Goal: Information Seeking & Learning: Learn about a topic

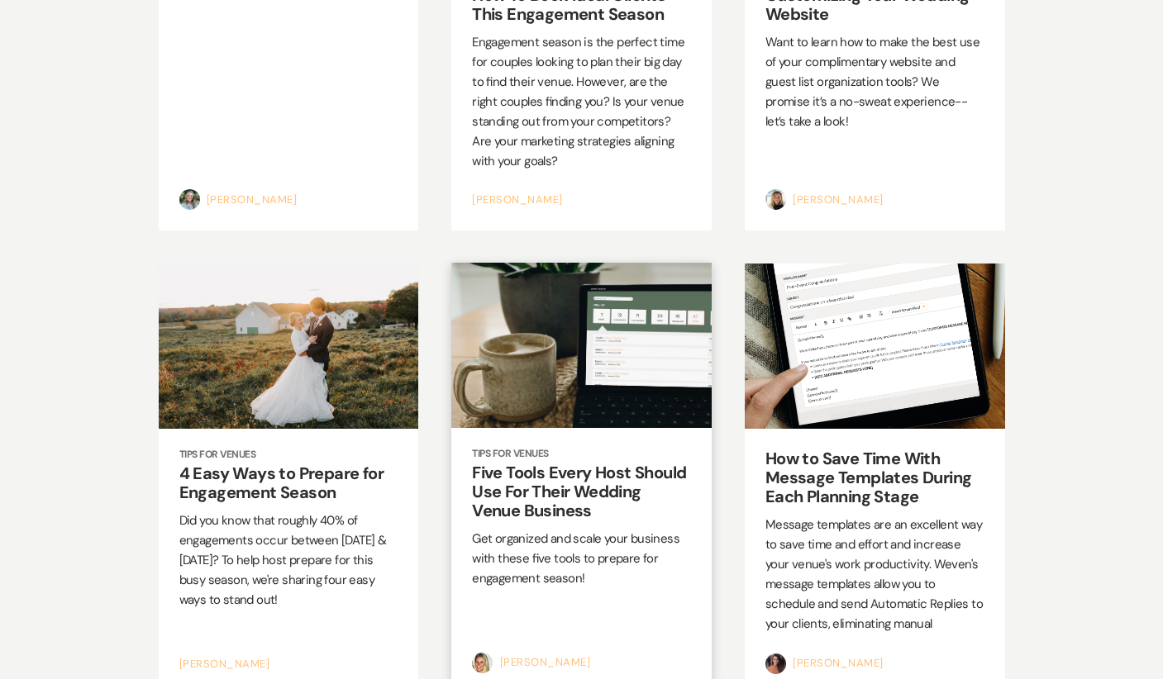
scroll to position [288, 0]
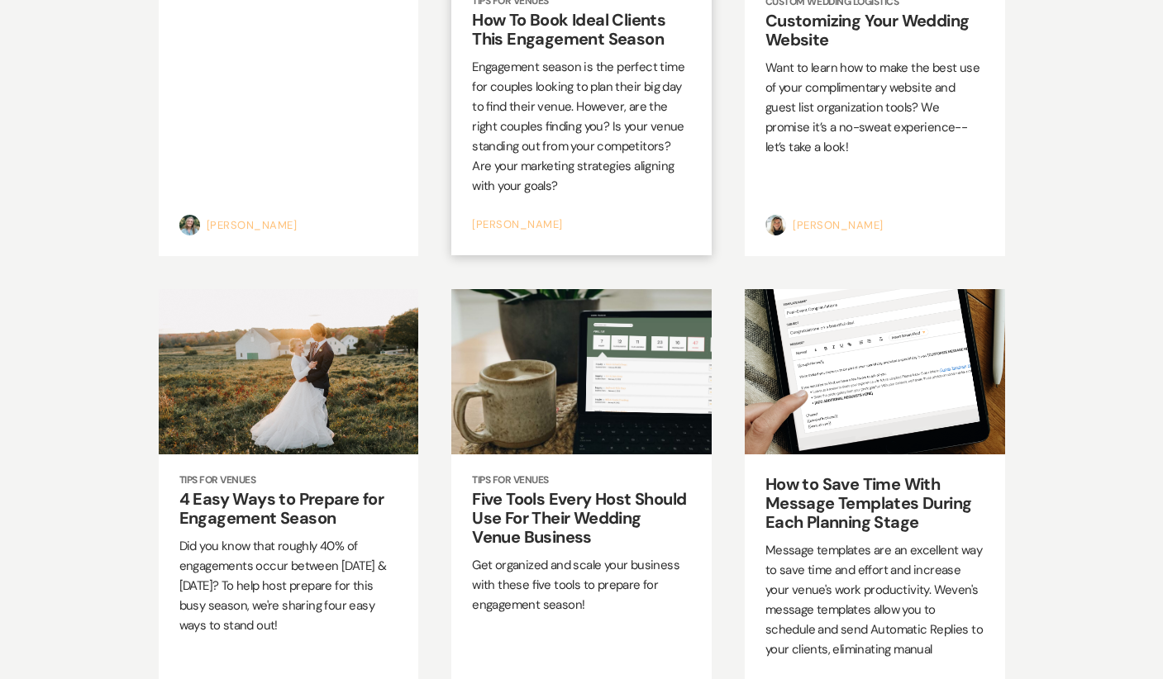
click at [619, 179] on p "Engagement season is the perfect time for couples looking to plan their big day…" at bounding box center [581, 126] width 219 height 139
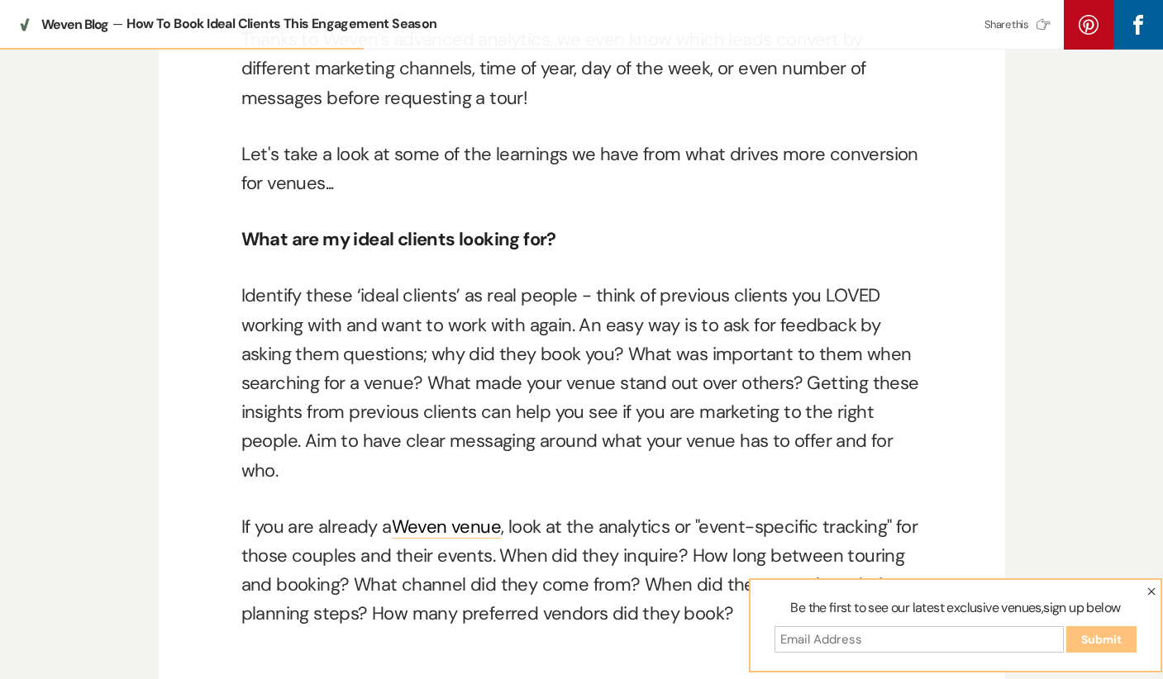
scroll to position [947, 0]
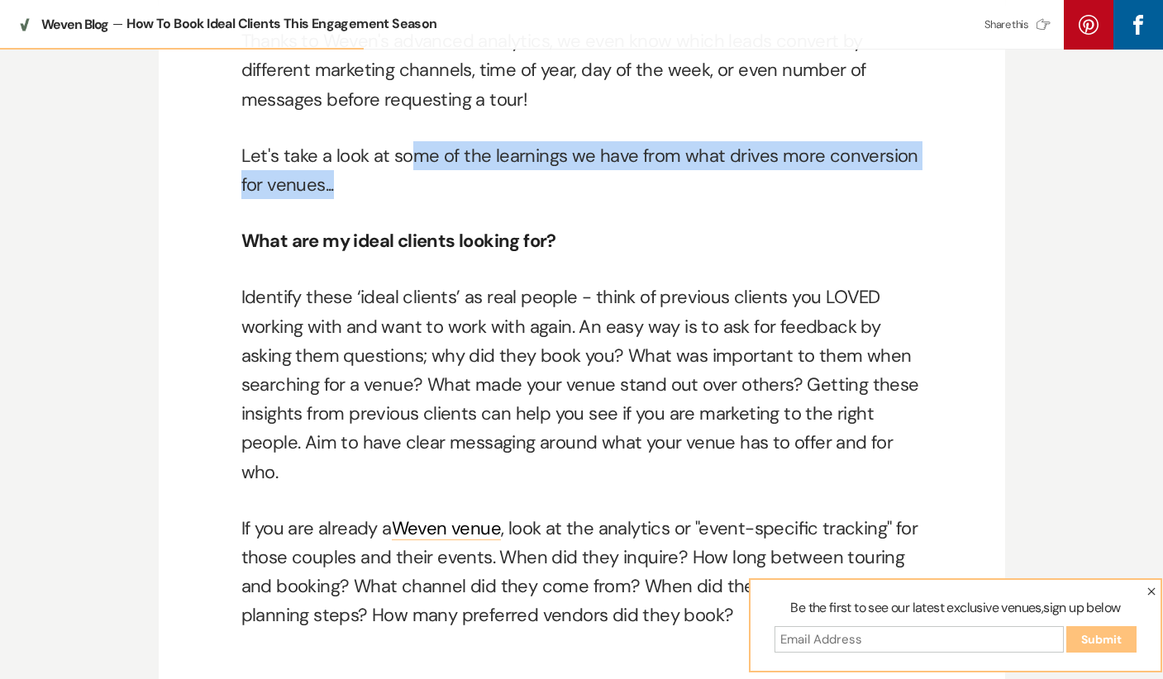
drag, startPoint x: 408, startPoint y: 159, endPoint x: 460, endPoint y: 186, distance: 58.8
click at [460, 186] on p "Let's take a look at some of the learnings we have from what drives more conver…" at bounding box center [581, 170] width 681 height 58
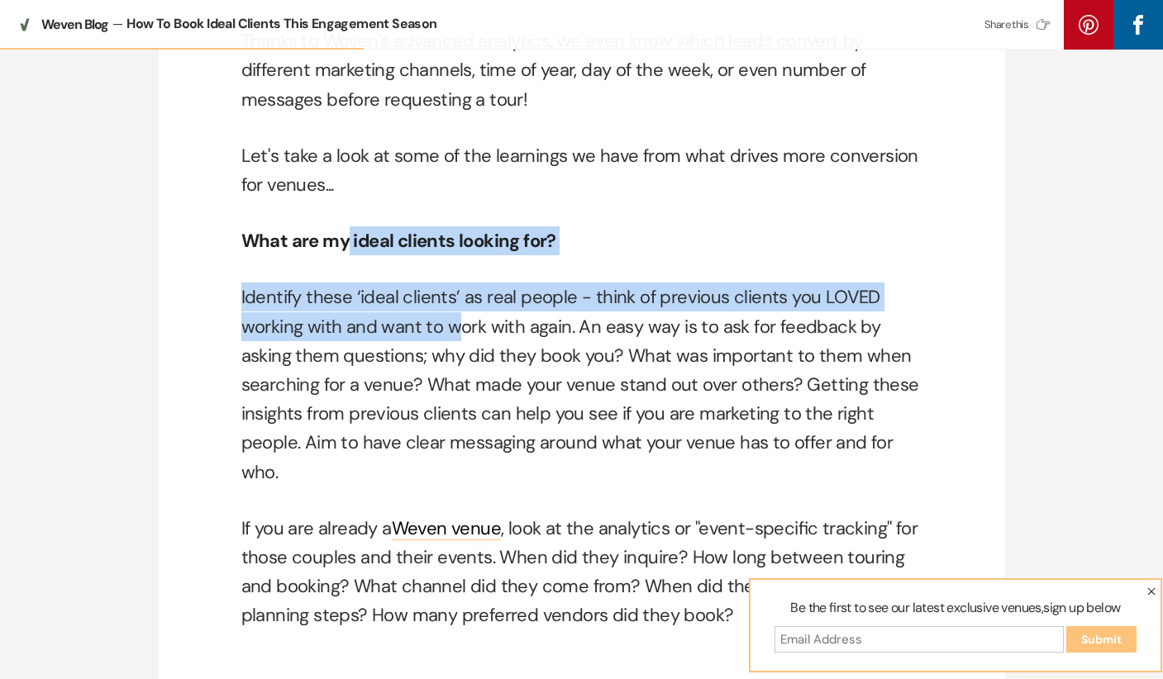
drag, startPoint x: 347, startPoint y: 236, endPoint x: 455, endPoint y: 311, distance: 131.9
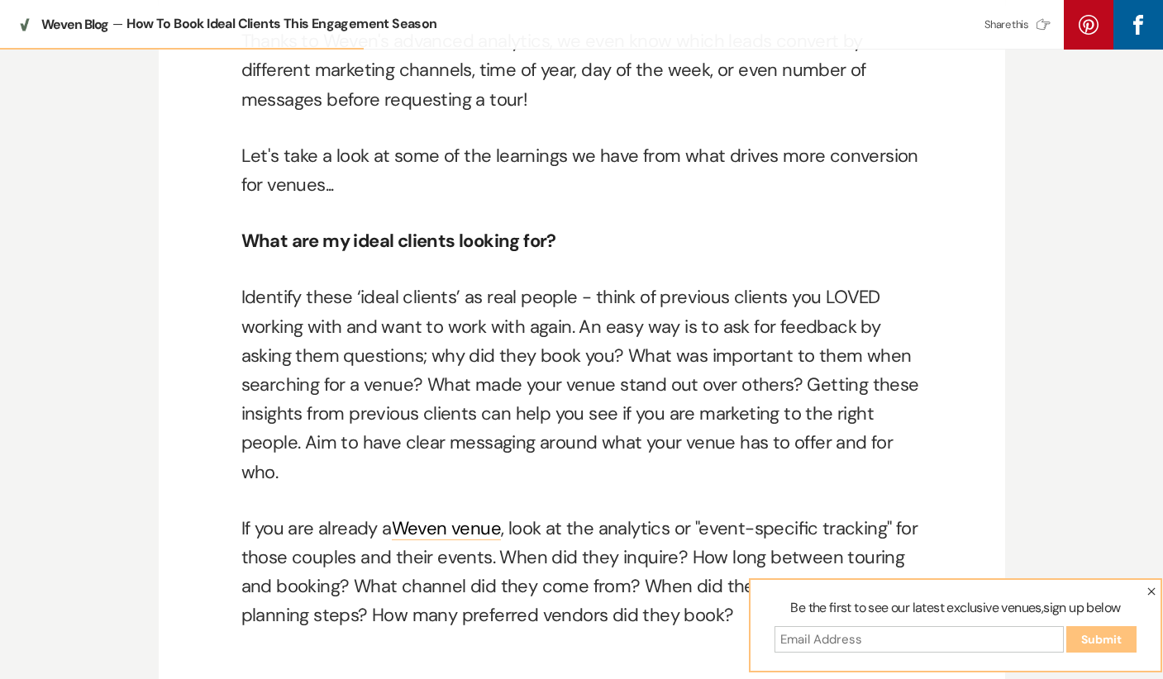
click at [460, 329] on p "Identify these ‘ideal clients’ as real people - think of previous clients you L…" at bounding box center [581, 384] width 681 height 203
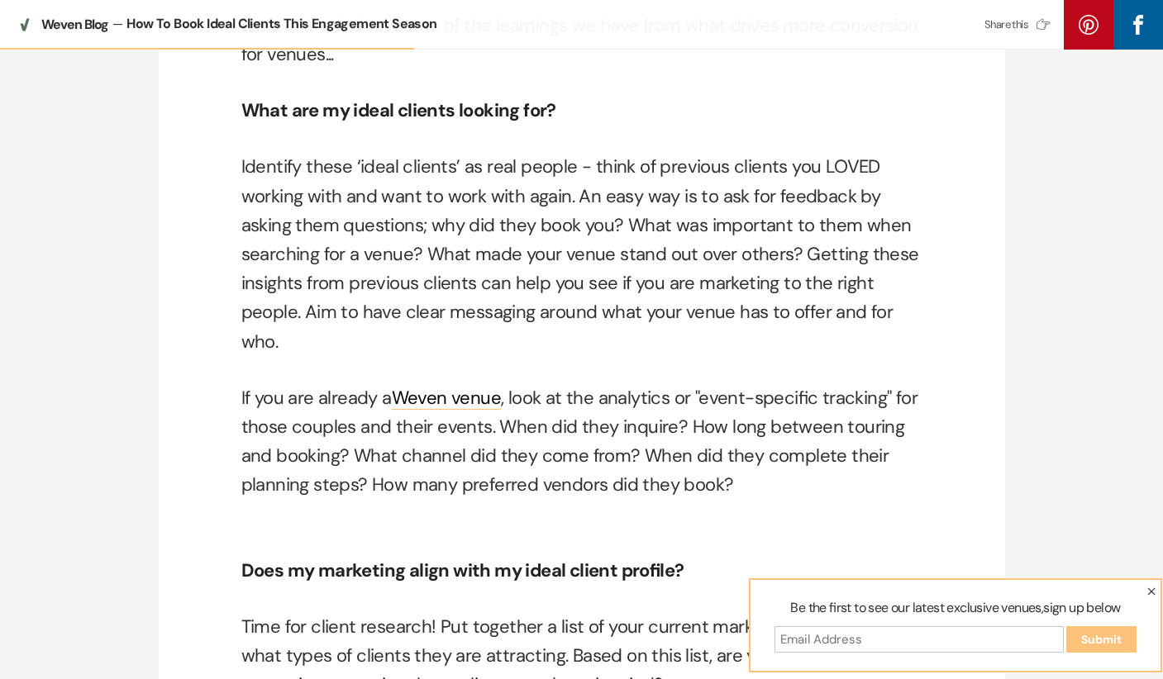
scroll to position [1080, 0]
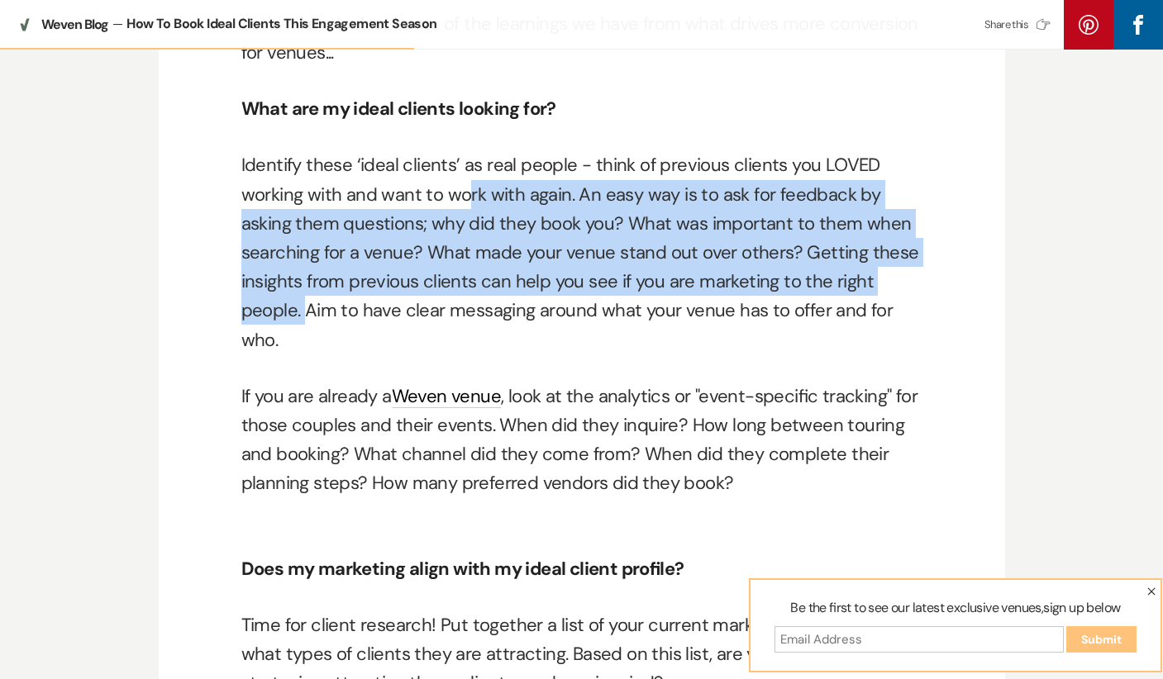
drag, startPoint x: 467, startPoint y: 195, endPoint x: 308, endPoint y: 305, distance: 193.8
click at [308, 305] on p "Identify these ‘ideal clients’ as real people - think of previous clients you L…" at bounding box center [581, 251] width 681 height 203
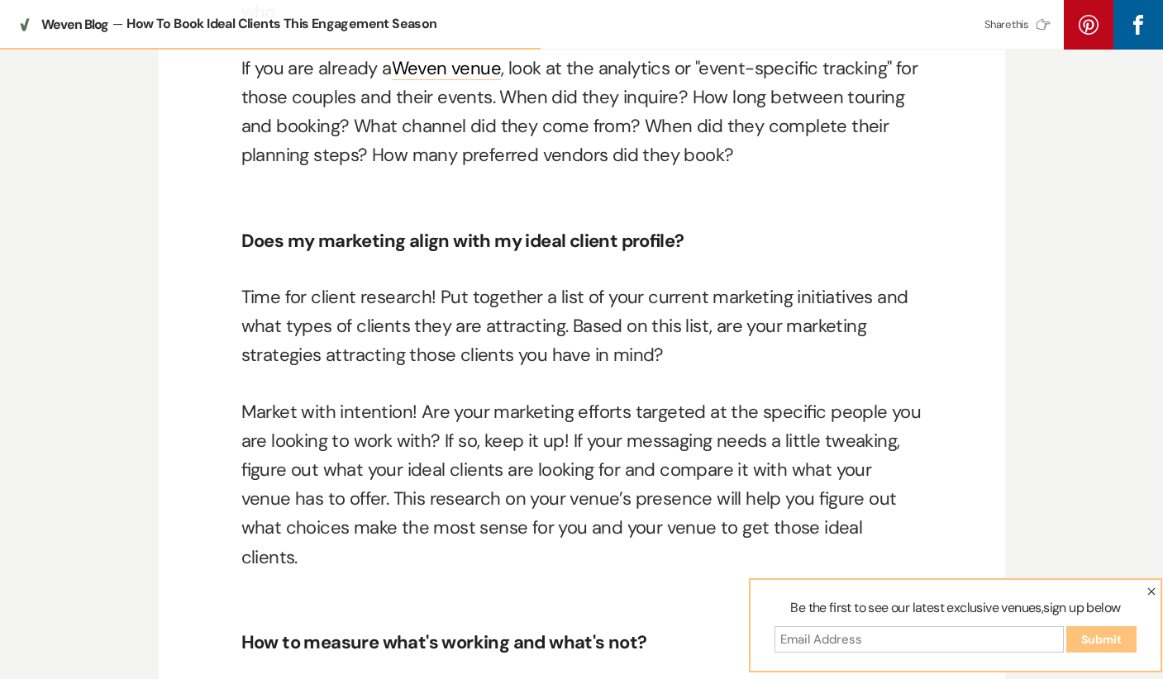
scroll to position [1413, 0]
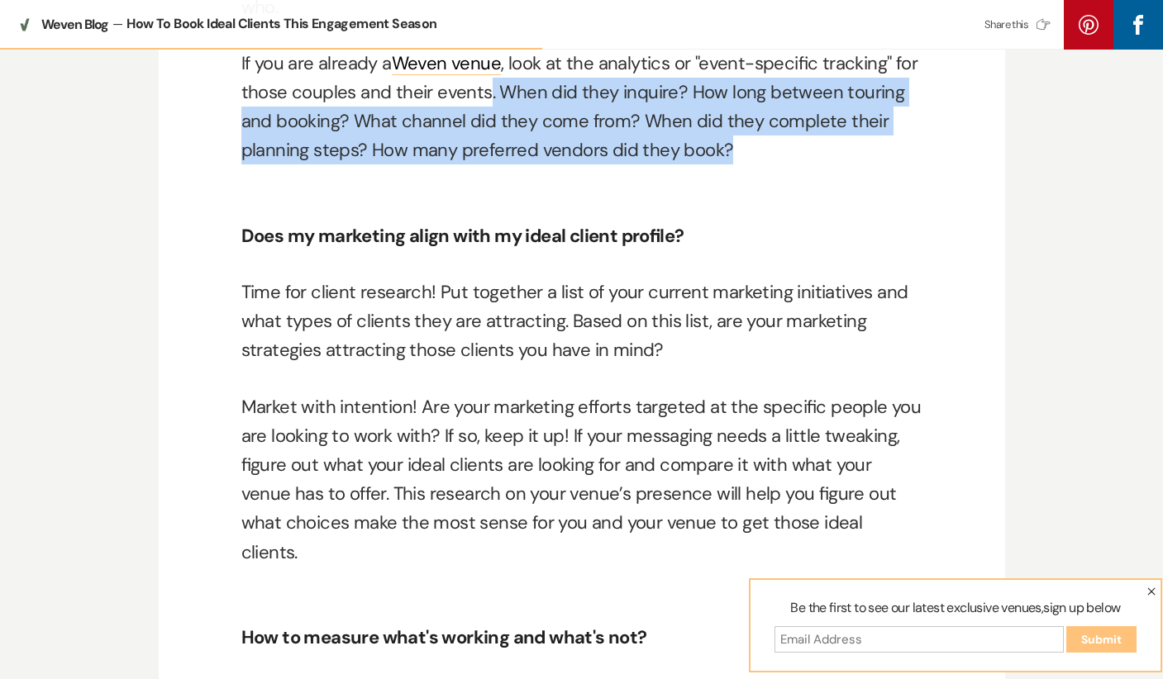
drag, startPoint x: 487, startPoint y: 87, endPoint x: 718, endPoint y: 176, distance: 247.3
click at [718, 176] on div "With so many amazing nontraditional venues running their business on Weven , we…" at bounding box center [581, 571] width 681 height 2292
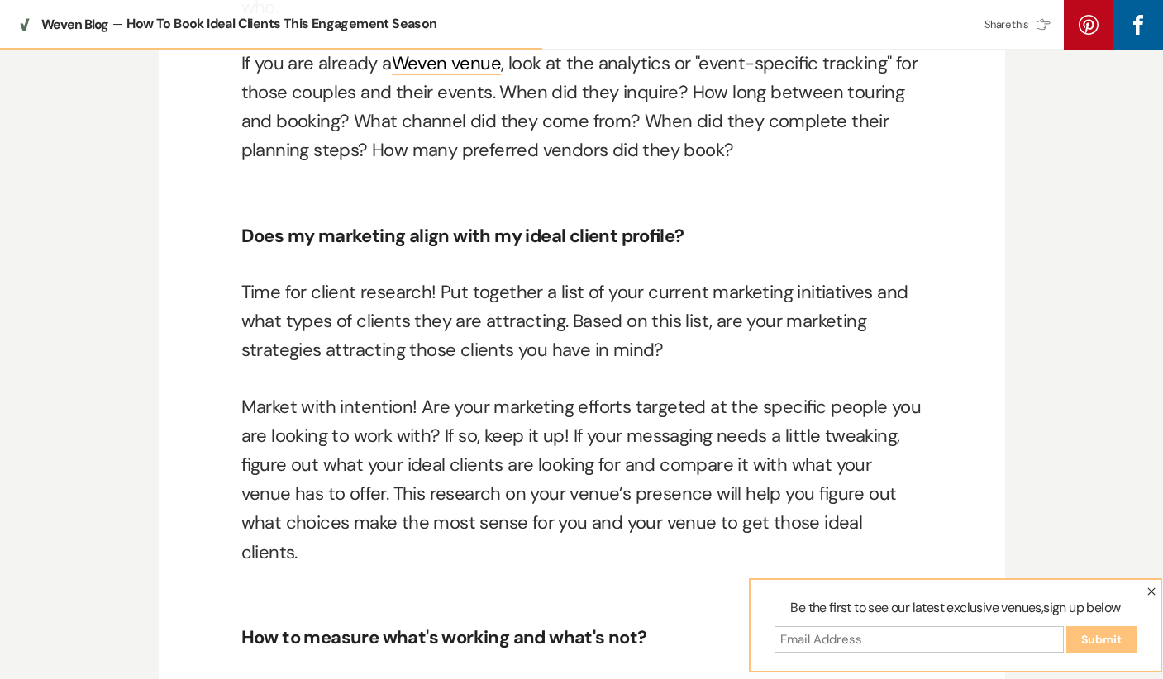
click at [686, 234] on p "Does my marketing align with my ideal client profile?" at bounding box center [581, 222] width 681 height 58
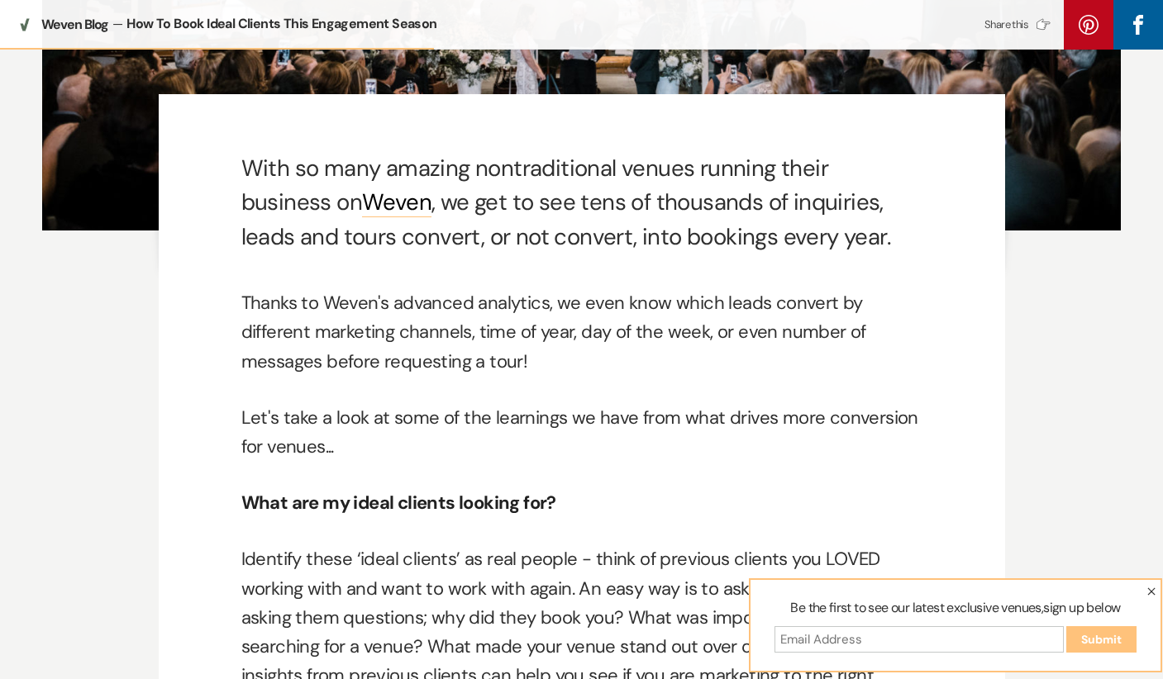
scroll to position [0, 0]
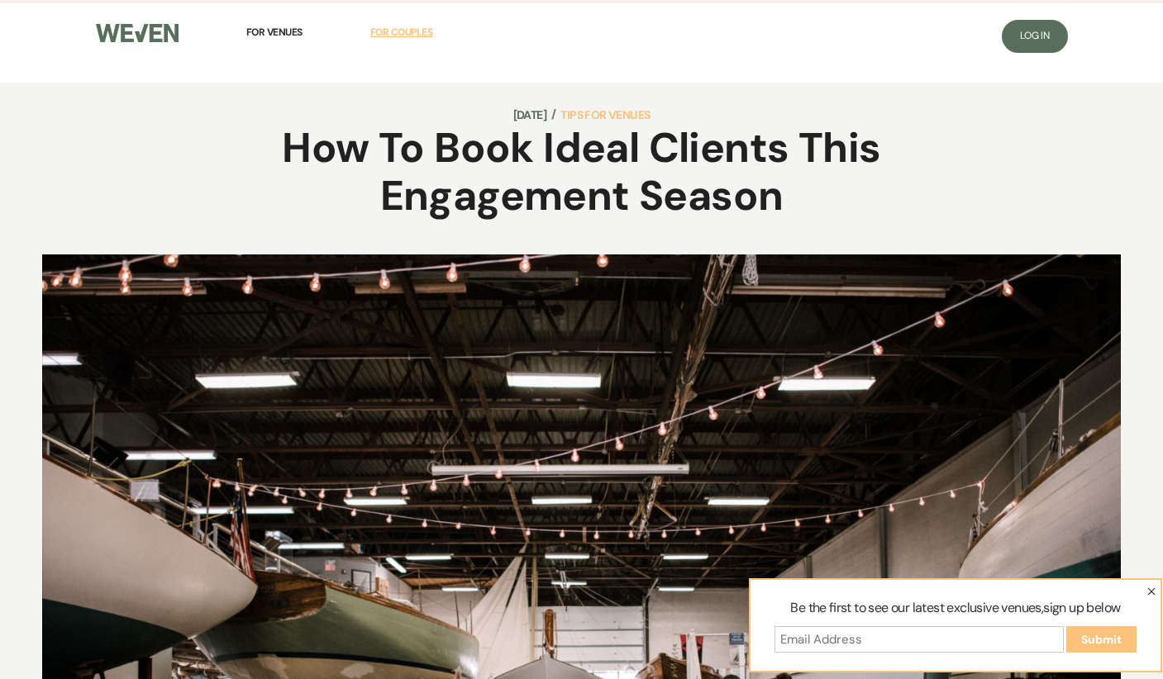
click at [398, 33] on span "For Couples" at bounding box center [401, 32] width 63 height 13
